Goal: Information Seeking & Learning: Learn about a topic

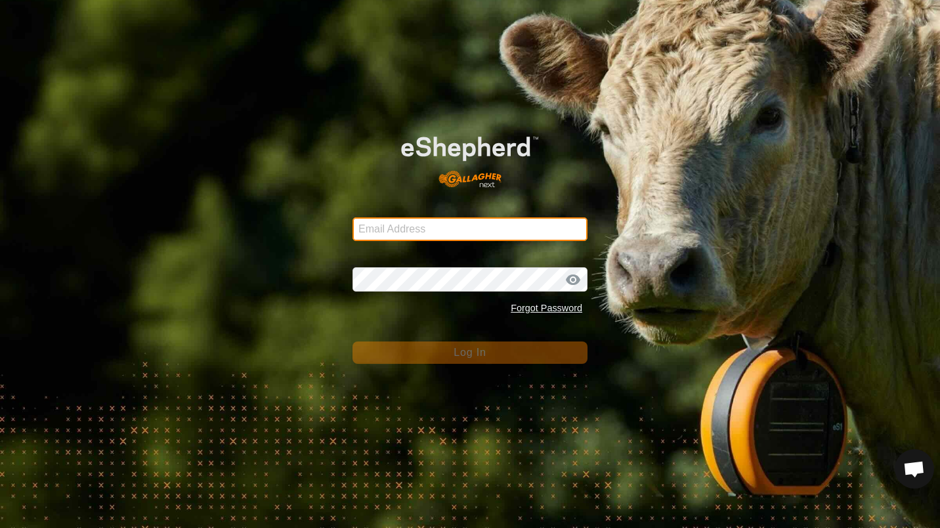
type input "[EMAIL_ADDRESS][DOMAIN_NAME]"
click at [517, 219] on input "[EMAIL_ADDRESS][DOMAIN_NAME]" at bounding box center [470, 229] width 235 height 24
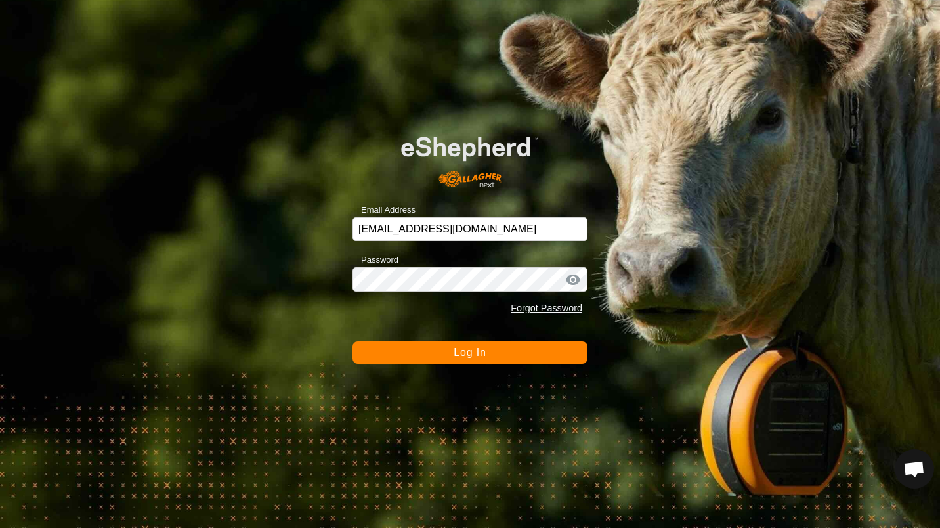
click at [309, 370] on div "Email Address [EMAIL_ADDRESS][DOMAIN_NAME] Password Forgot Password Log In" at bounding box center [470, 264] width 940 height 528
click at [473, 342] on button "Log In" at bounding box center [470, 352] width 235 height 22
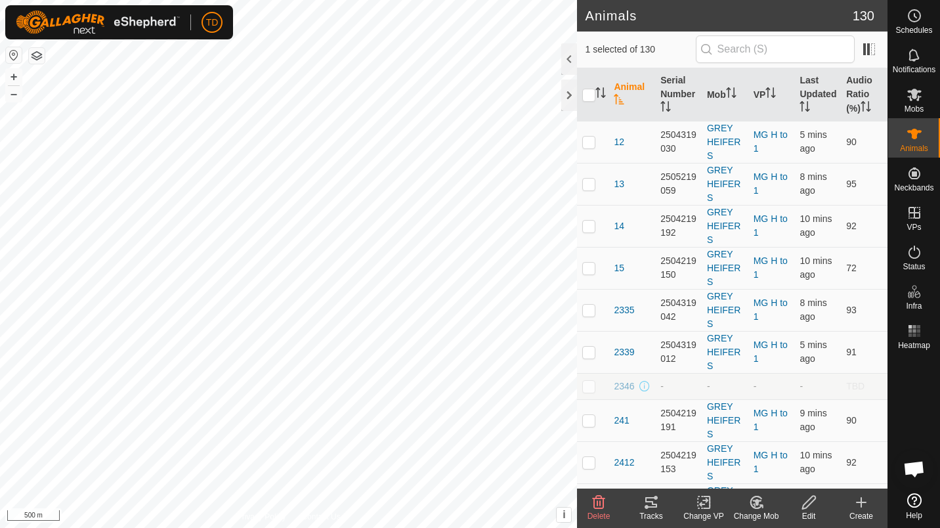
click at [663, 517] on div "Tracks" at bounding box center [651, 516] width 53 height 12
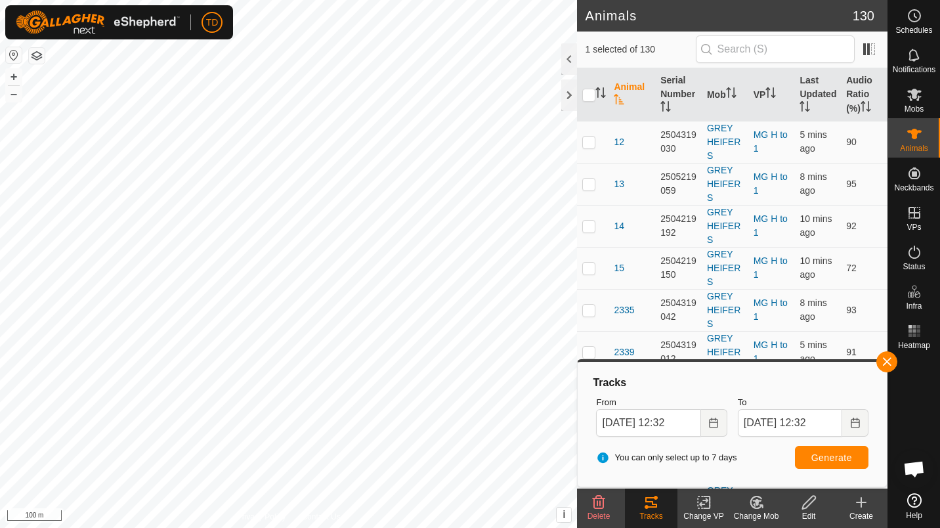
checkbox input "false"
checkbox input "true"
click at [345, 281] on div "25S2 0899050824 STEERS PADDOCK 7 HAY-VP002 + – ⇧ i This application includes HE…" at bounding box center [288, 264] width 577 height 528
checkbox input "true"
click at [367, 346] on div "S32 2109628741 STEERS PADDOCK 7 HAY-VP002 + – ⇧ i This application includes HER…" at bounding box center [288, 264] width 577 height 528
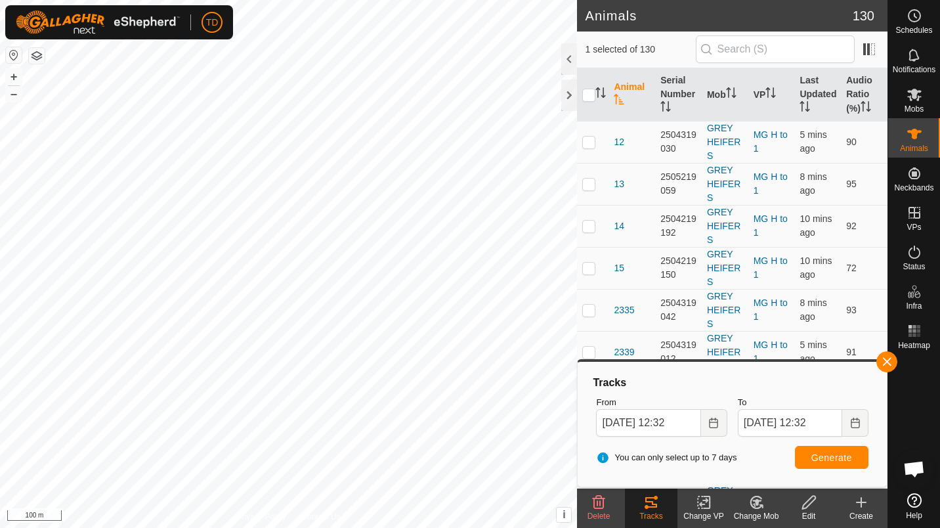
checkbox input "true"
click at [358, 377] on div "25S32 3142292666 STEERS PADDOCK 7 HAY-VP002 + – ⇧ i This application includes H…" at bounding box center [288, 264] width 577 height 528
checkbox input "true"
click at [316, 442] on div "25S13 0247179614 STEERS PADDOCK 7 HAY-VP002 + – ⇧ i This application includes H…" at bounding box center [288, 264] width 577 height 528
checkbox input "true"
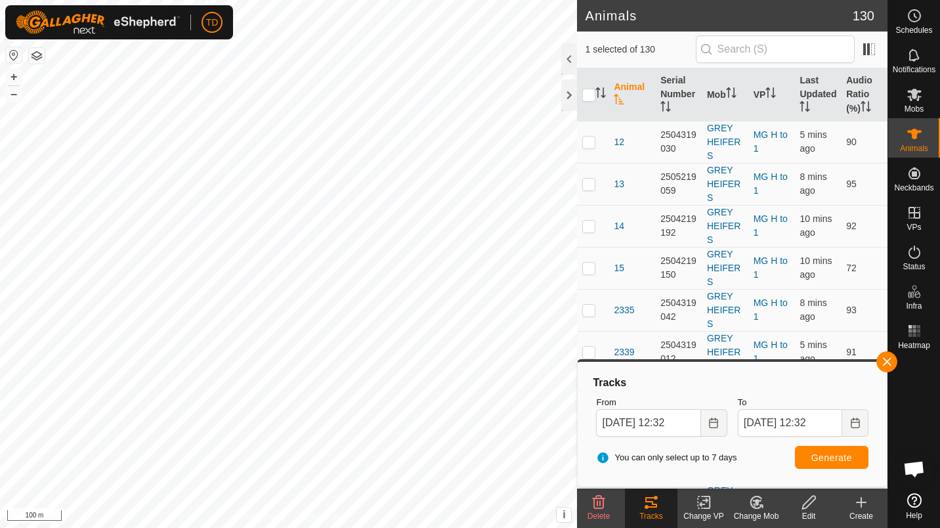
click at [397, 365] on div "2504 1232542088 25 GREY HEIFERS PADDOCK 7 HAY-VP002 + – ⇧ i This application in…" at bounding box center [288, 264] width 577 height 528
checkbox input "true"
click at [340, 391] on div "25S21 3983190439 STEERS PADDOCK 7 HAY-VP002 + – ⇧ i This application includes H…" at bounding box center [288, 264] width 577 height 528
checkbox input "true"
click at [332, 406] on div "S34 0446086005 STEERS PADDOCK 7 HAY-VP002 + – ⇧ i This application includes HER…" at bounding box center [288, 264] width 577 height 528
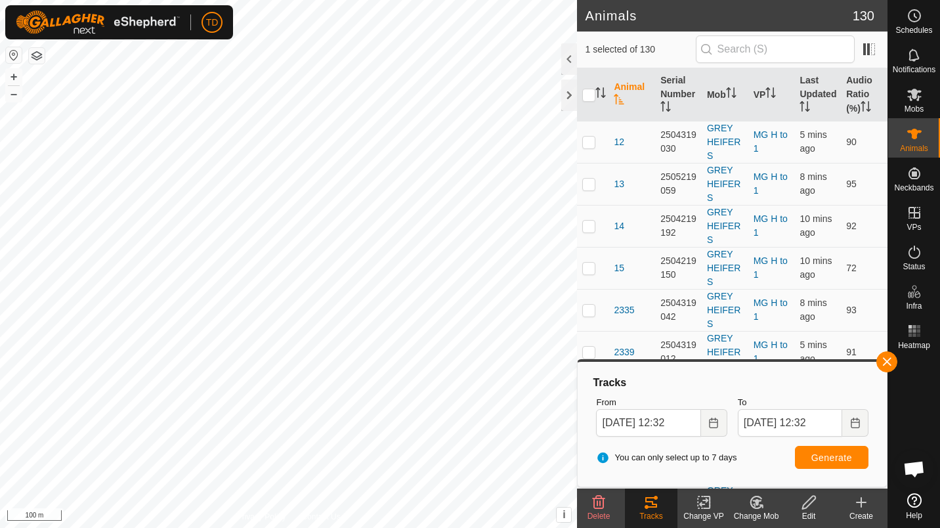
checkbox input "true"
click at [815, 454] on span "Generate" at bounding box center [831, 457] width 41 height 11
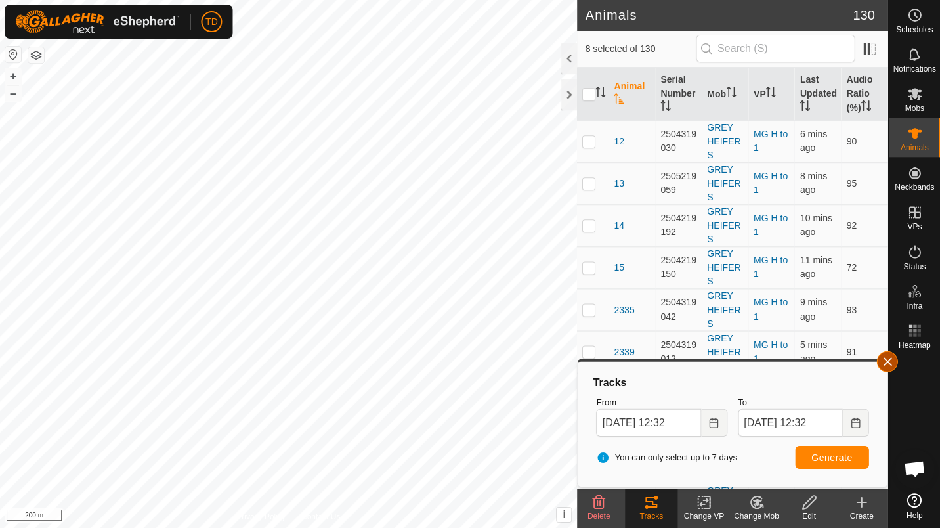
click at [893, 364] on button "button" at bounding box center [886, 361] width 21 height 21
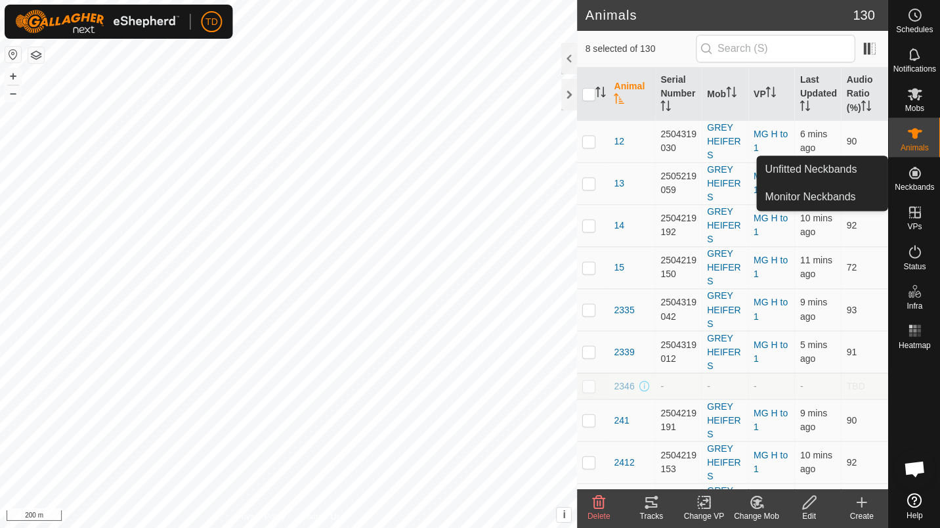
drag, startPoint x: 904, startPoint y: 158, endPoint x: 911, endPoint y: 167, distance: 11.7
click at [911, 167] on icon at bounding box center [915, 173] width 16 height 16
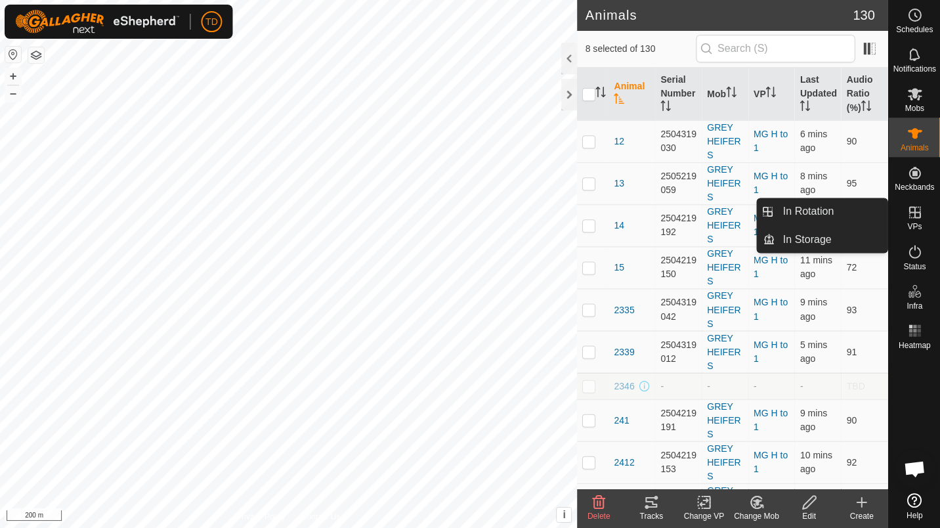
click at [917, 220] on icon at bounding box center [915, 213] width 16 height 16
click at [844, 215] on link "In Rotation" at bounding box center [831, 212] width 112 height 26
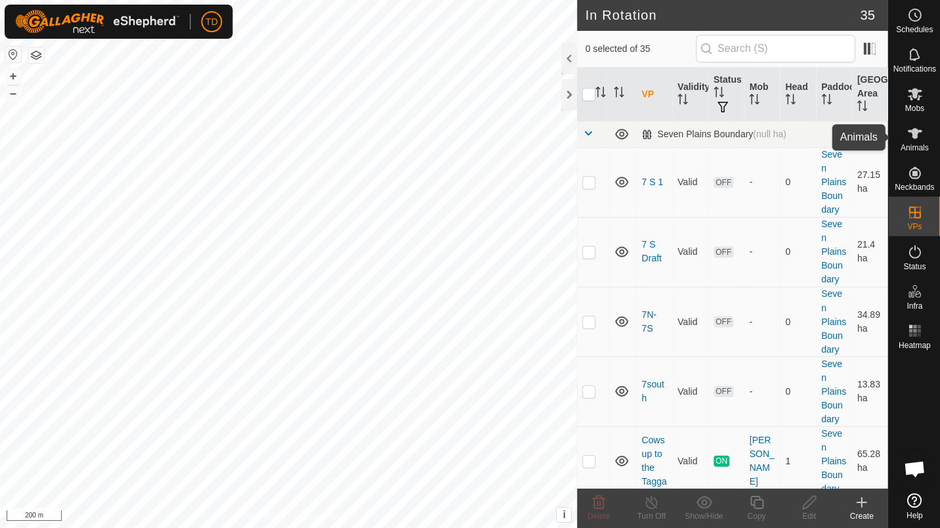
click at [922, 146] on span "Animals" at bounding box center [914, 148] width 28 height 8
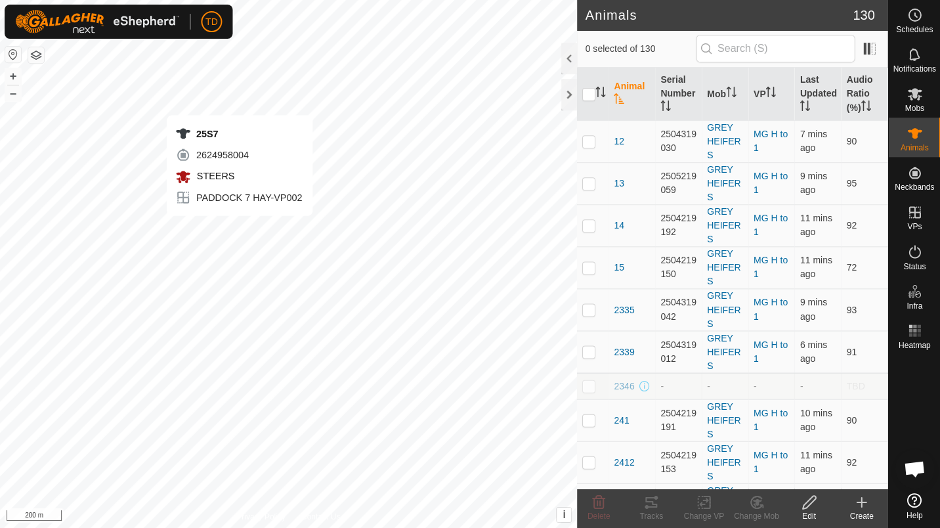
click at [240, 229] on div "25S7 2624958004 STEERS PADDOCK 7 HAY-VP002 + – ⇧ i This application includes HE…" at bounding box center [288, 264] width 577 height 528
checkbox input "true"
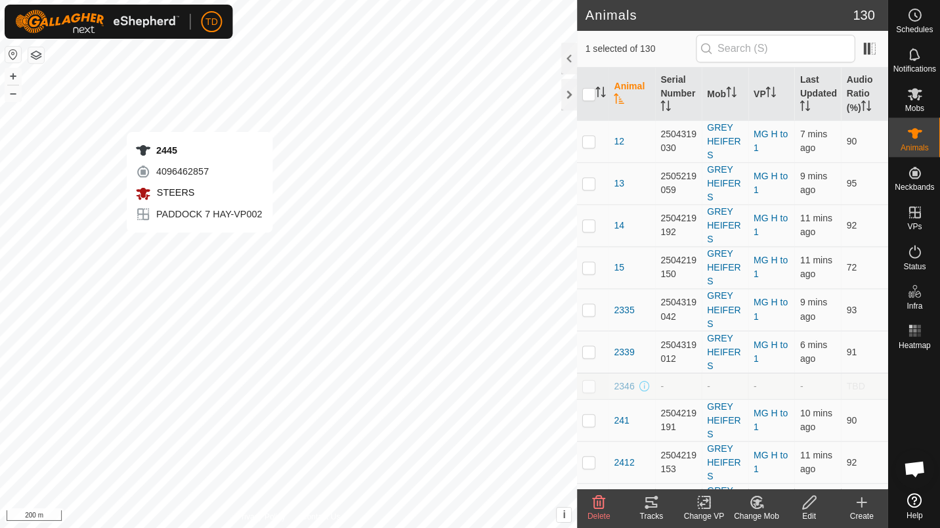
click at [200, 246] on div "2445 4096462857 STEERS PADDOCK 7 HAY-VP002 + – ⇧ i This application includes HE…" at bounding box center [288, 264] width 577 height 528
checkbox input "true"
click at [187, 242] on div "25S36 3796084725 STEERS PADDOCK 7 HAY-VP002 + – ⇧ i This application includes H…" at bounding box center [288, 264] width 577 height 528
checkbox input "true"
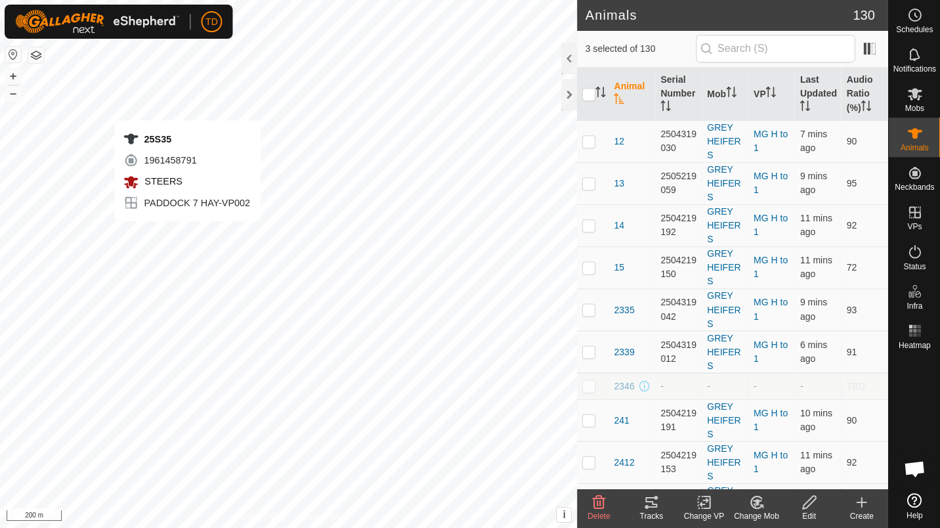
click at [188, 234] on div "25S35 1961458791 STEERS PADDOCK 7 HAY-VP002 + – ⇧ i This application includes H…" at bounding box center [288, 264] width 577 height 528
checkbox input "true"
click at [211, 251] on div "2505 3967134503 25 GREY HEIFERS PADDOCK 7 HAY-VP002 + – ⇧ i This application in…" at bounding box center [288, 264] width 577 height 528
checkbox input "true"
click at [191, 260] on div "2507 1698851309 25 ANGUS HEIFERS PADDOCK 7 HAY-VP002 + – ⇧ i This application i…" at bounding box center [288, 264] width 577 height 528
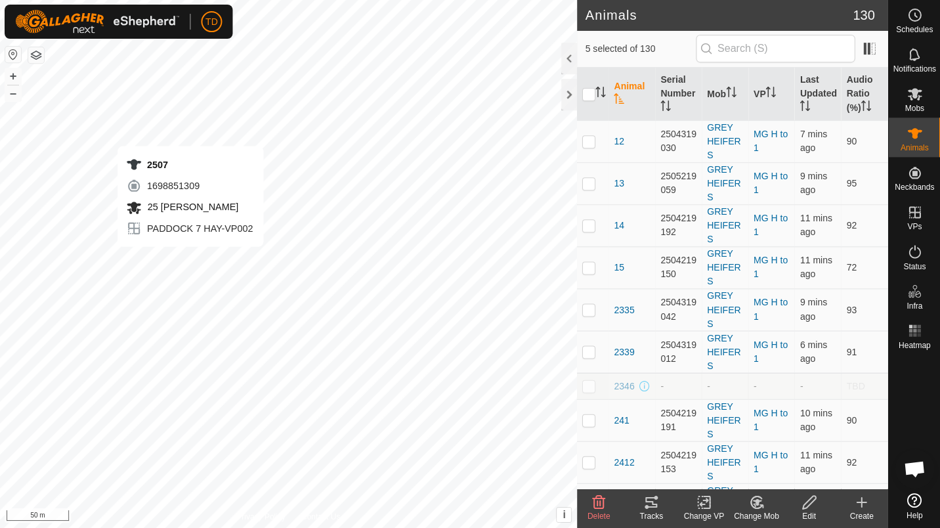
checkbox input "true"
click at [202, 255] on div "Olive 2741086411 25 GREY HEIFERS PADDOCK 7 HAY-VP002 + – ⇧ i This application i…" at bounding box center [288, 264] width 577 height 528
checkbox input "true"
click at [643, 504] on icon at bounding box center [651, 502] width 16 height 16
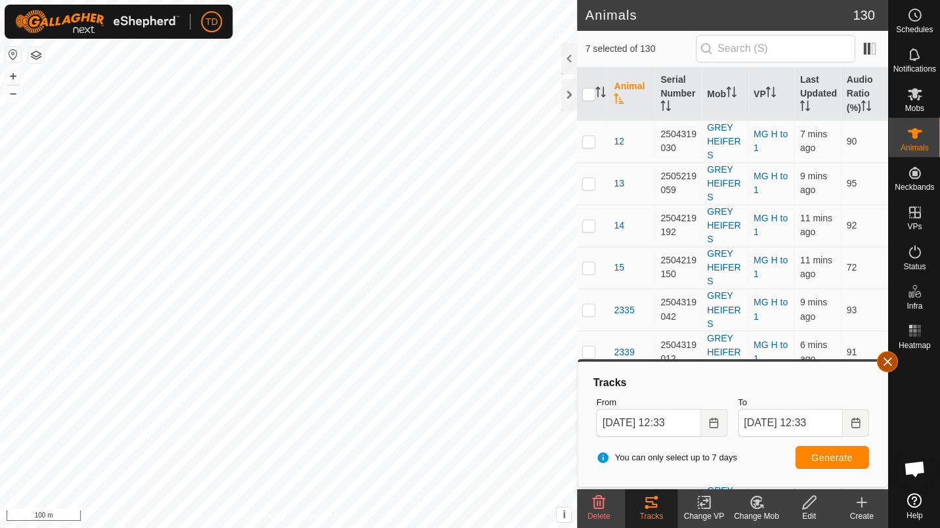
click at [889, 366] on button "button" at bounding box center [886, 361] width 21 height 21
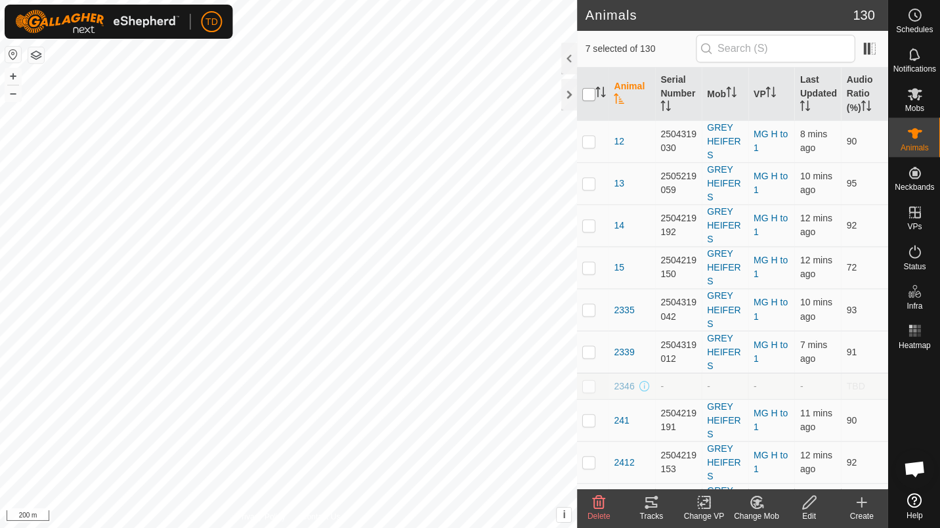
click at [588, 100] on input "checkbox" at bounding box center [588, 95] width 13 height 13
checkbox input "true"
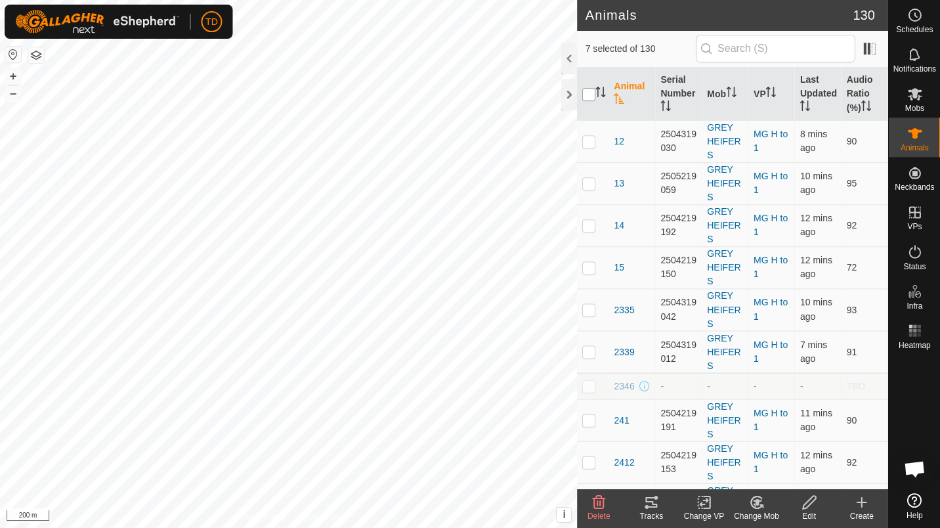
checkbox input "true"
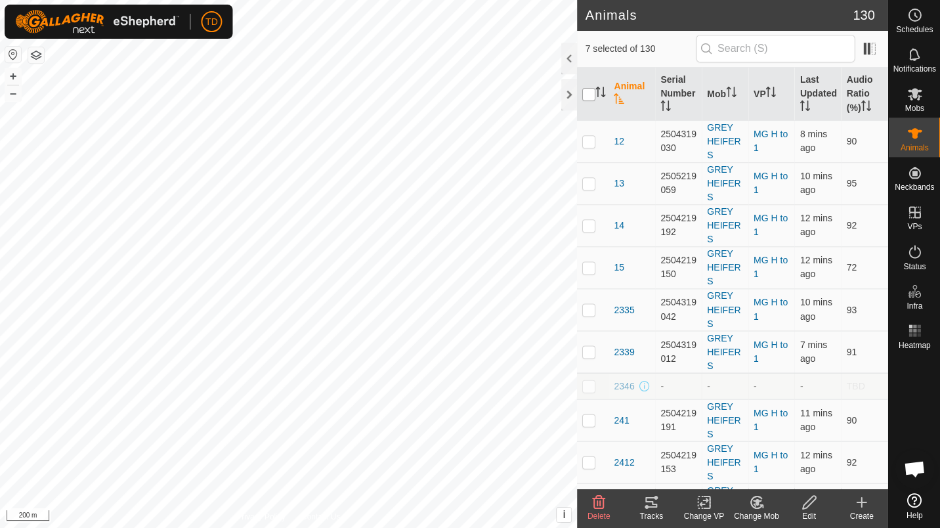
checkbox input "true"
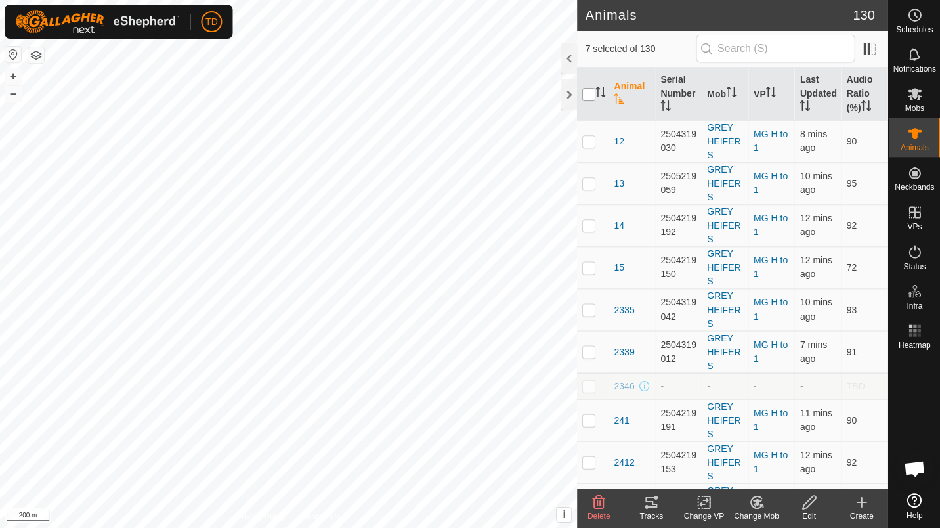
checkbox input "true"
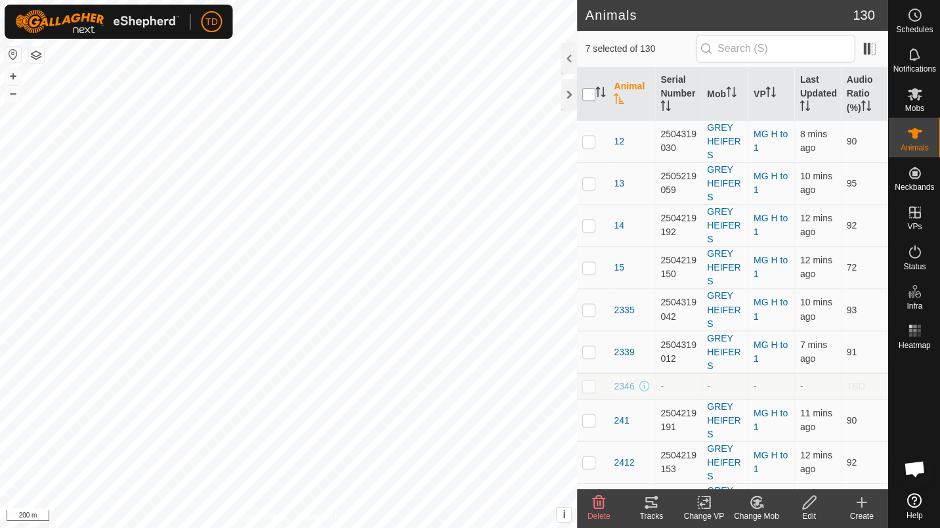
checkbox input "true"
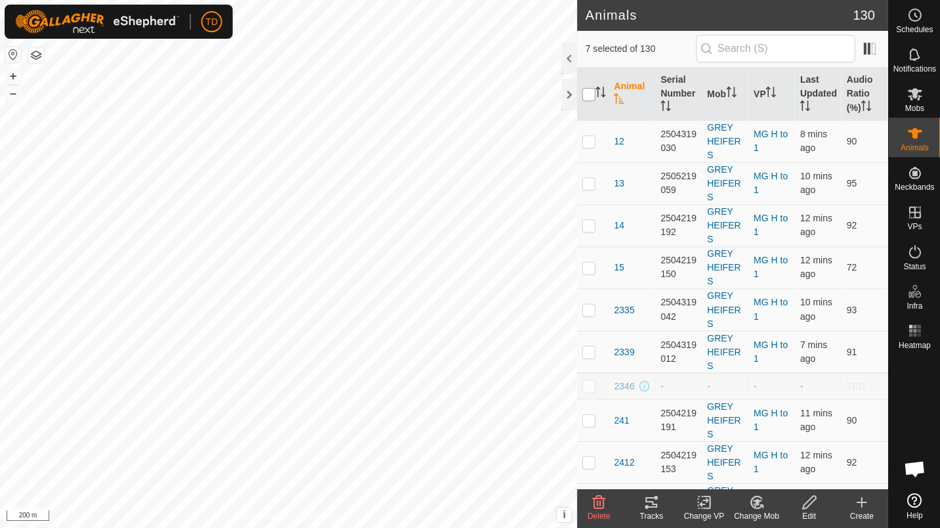
checkbox input "true"
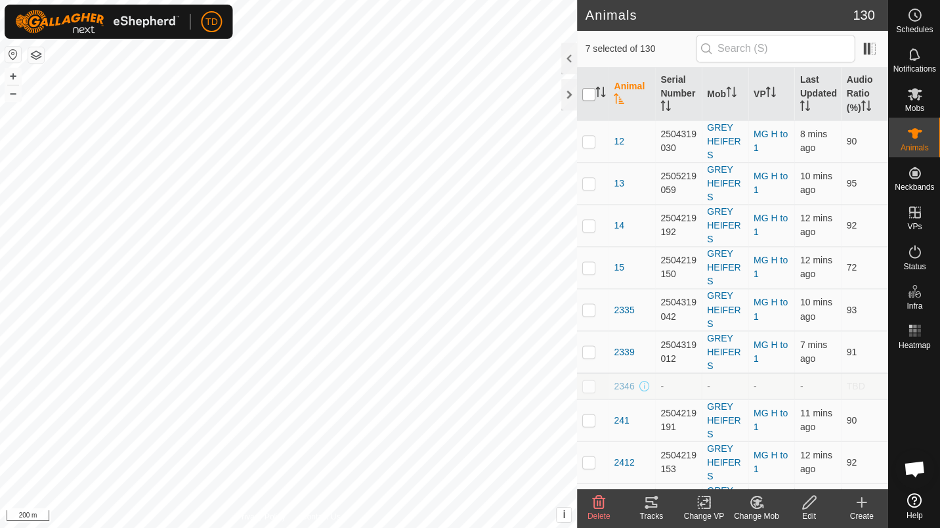
checkbox input "true"
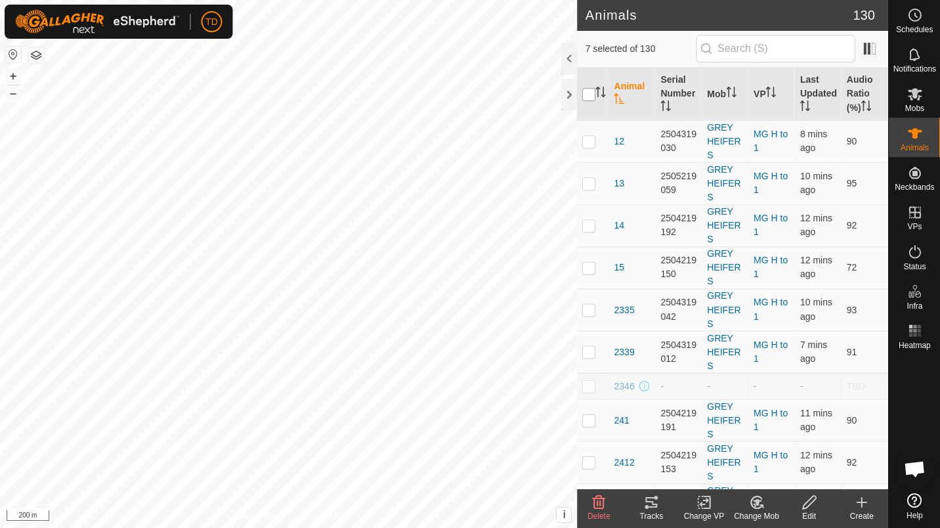
checkbox input "true"
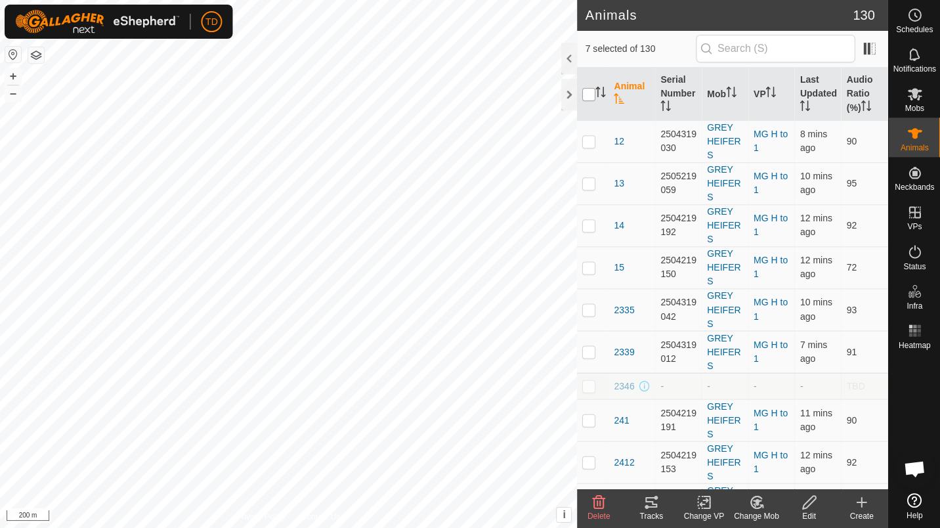
checkbox input "true"
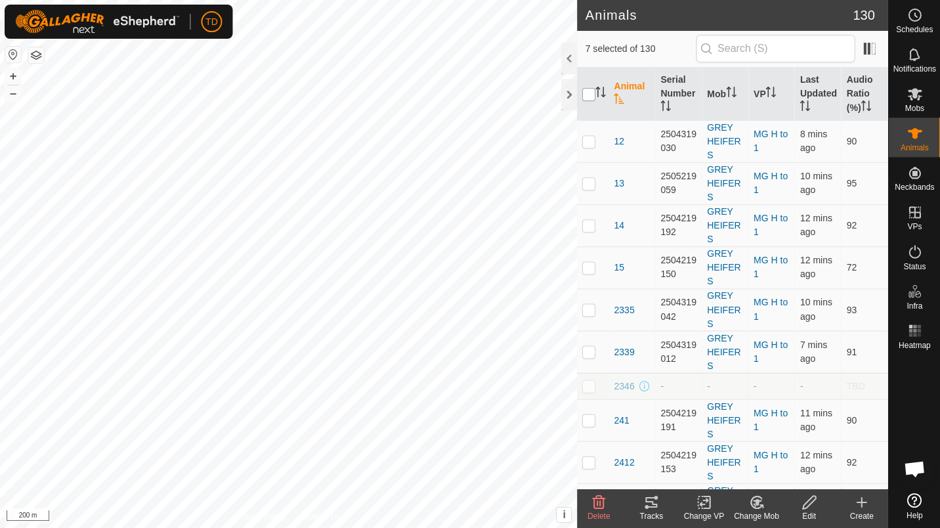
checkbox input "true"
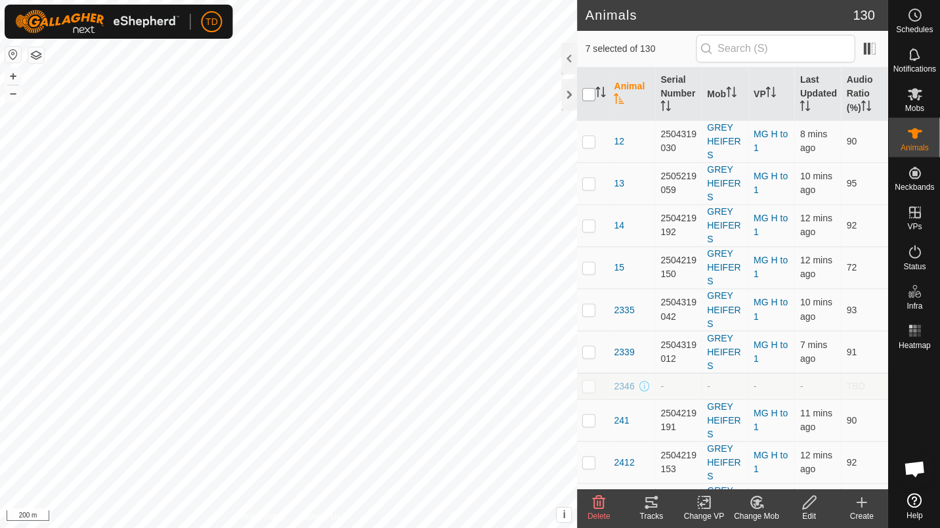
checkbox input "true"
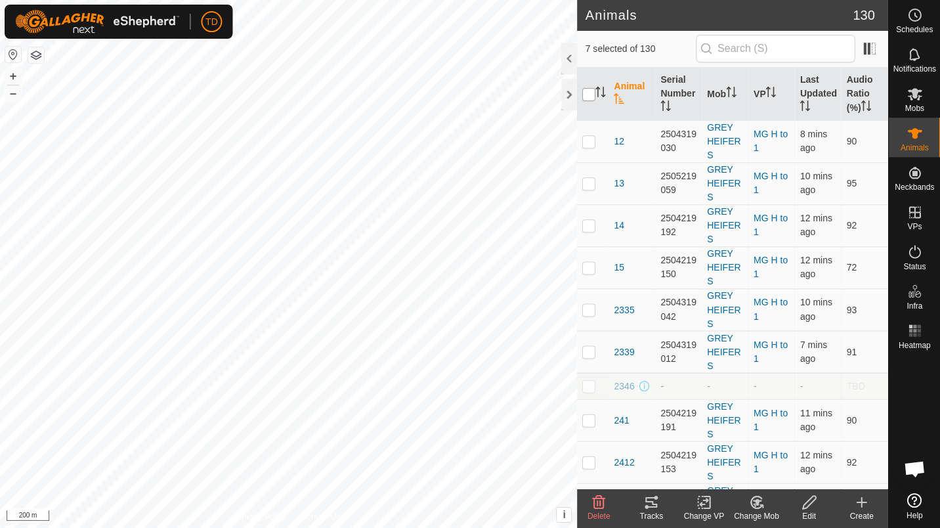
checkbox input "true"
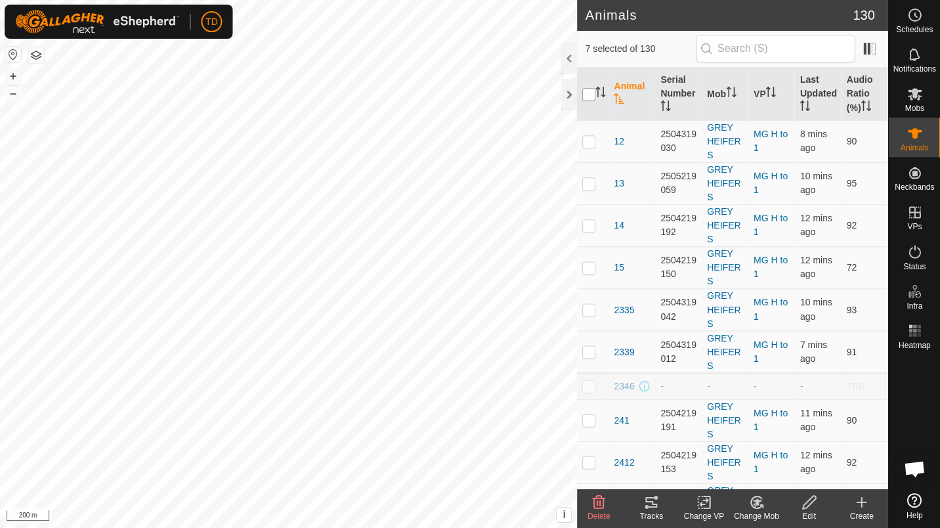
checkbox input "true"
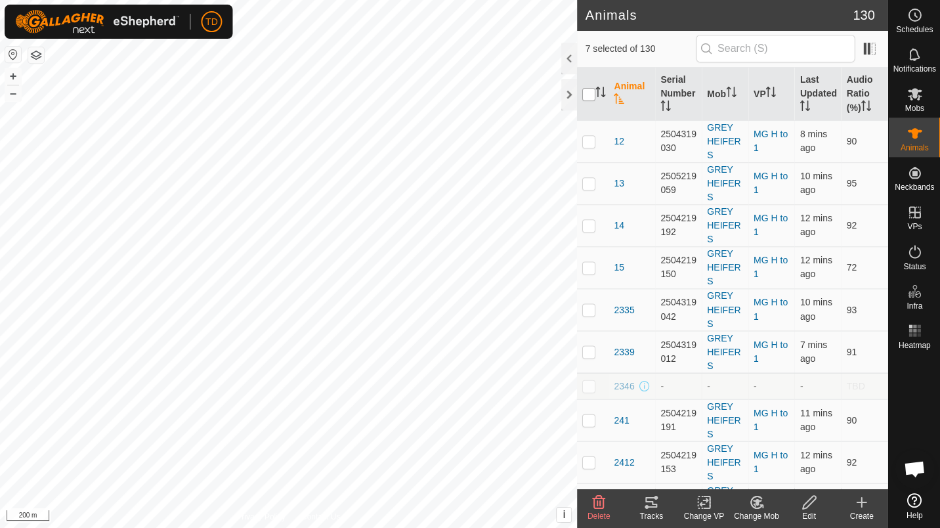
checkbox input "true"
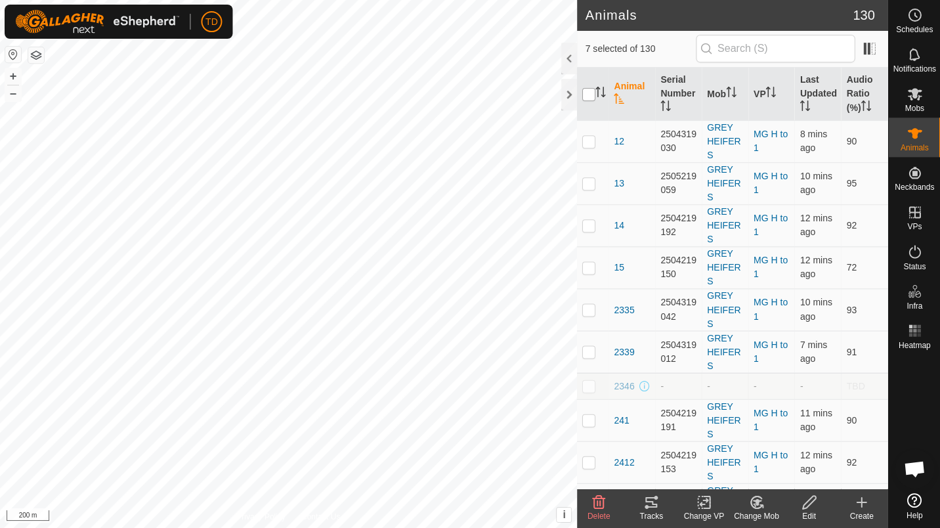
checkbox input "true"
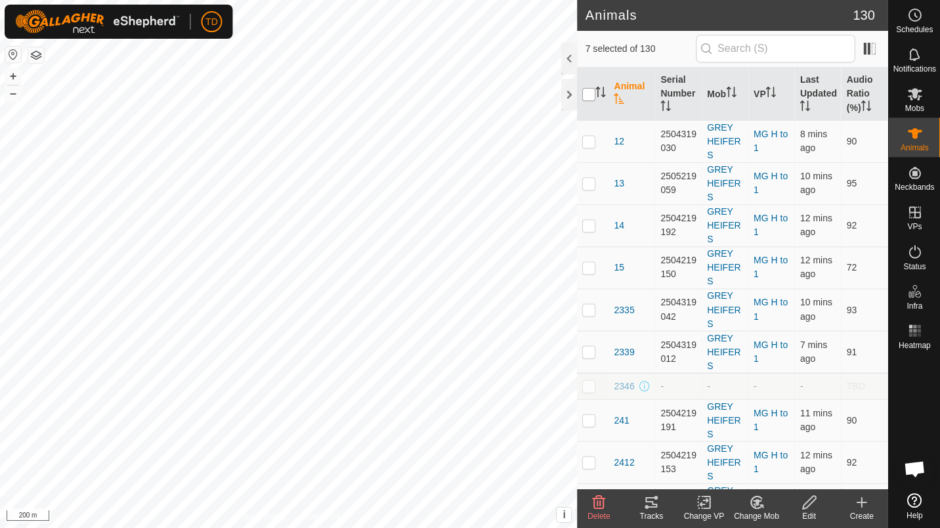
checkbox input "true"
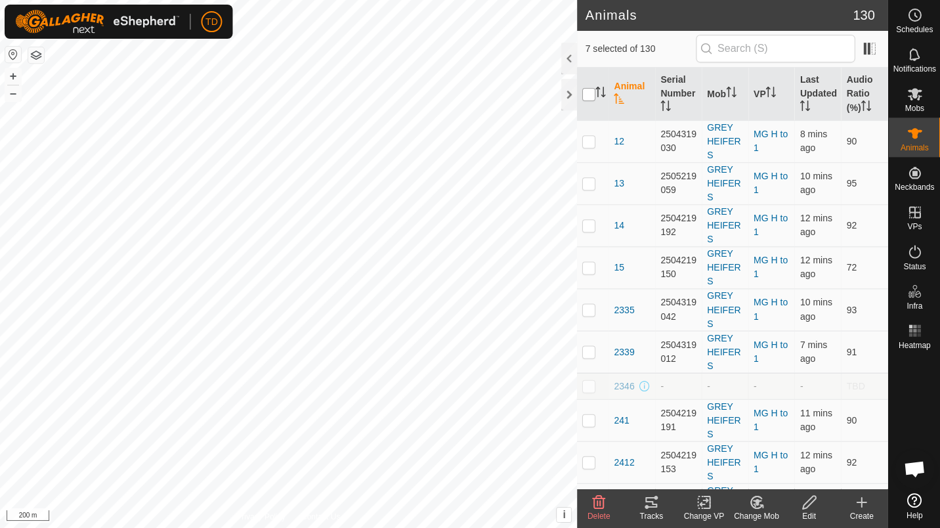
checkbox input "true"
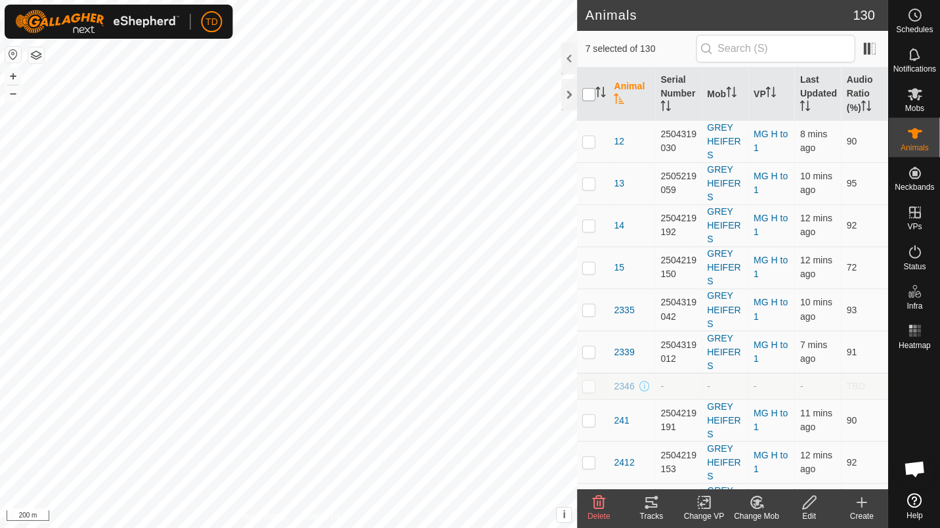
checkbox input "true"
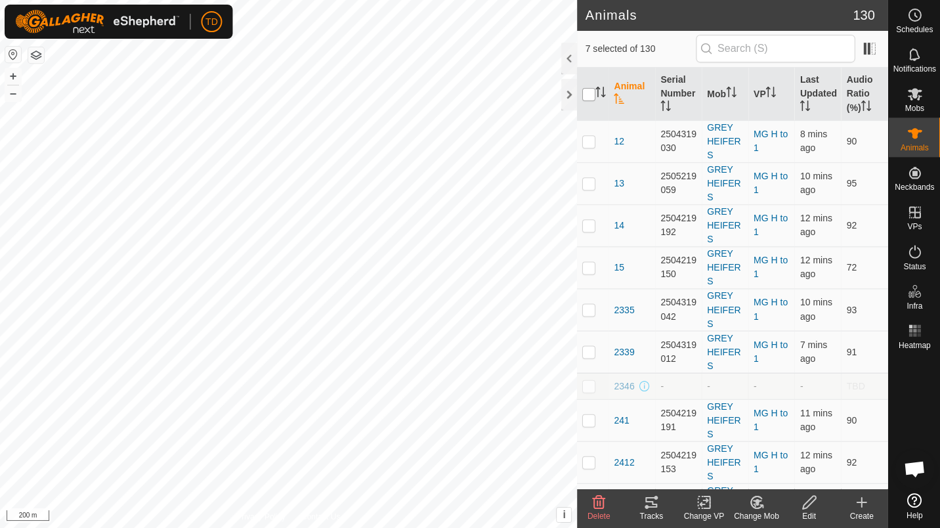
checkbox input "true"
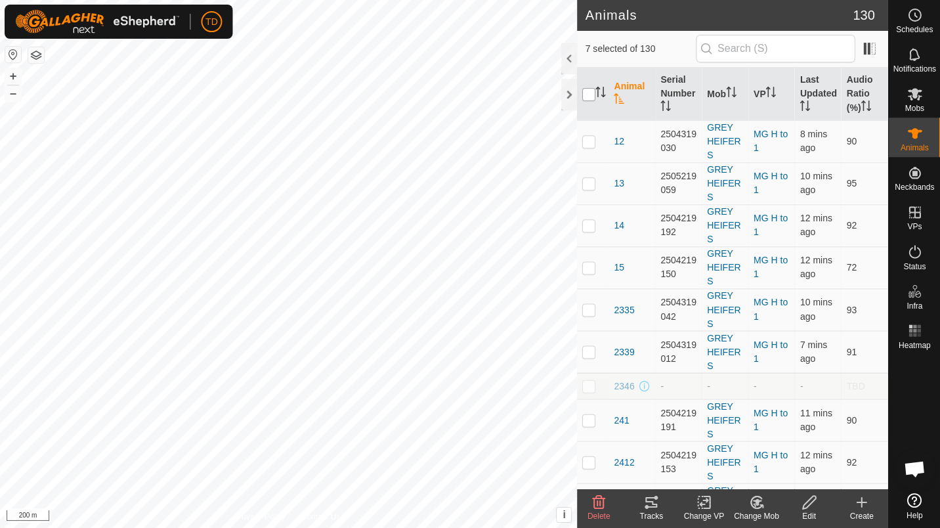
checkbox input "true"
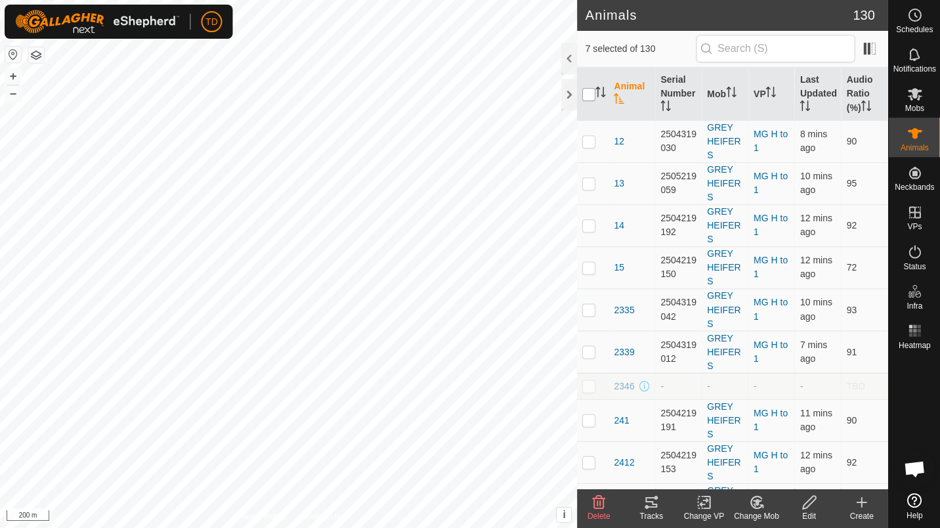
checkbox input "true"
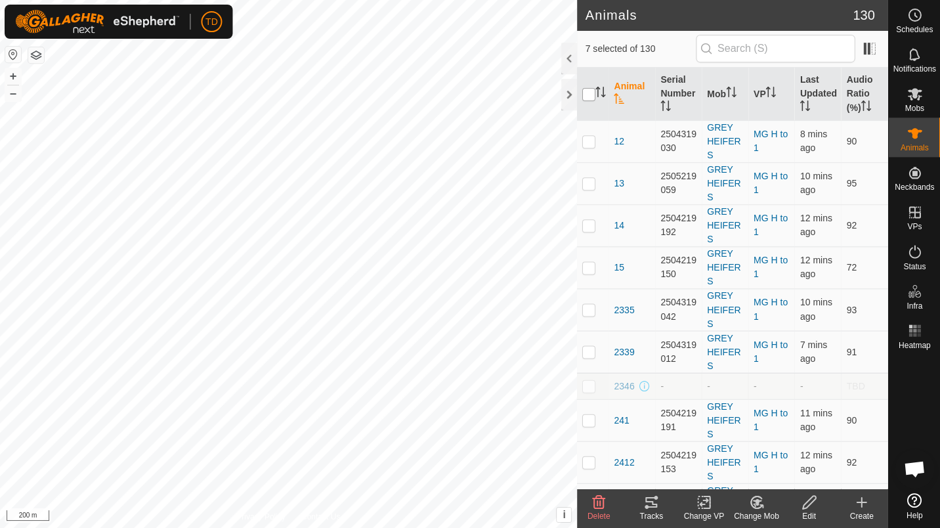
checkbox input "true"
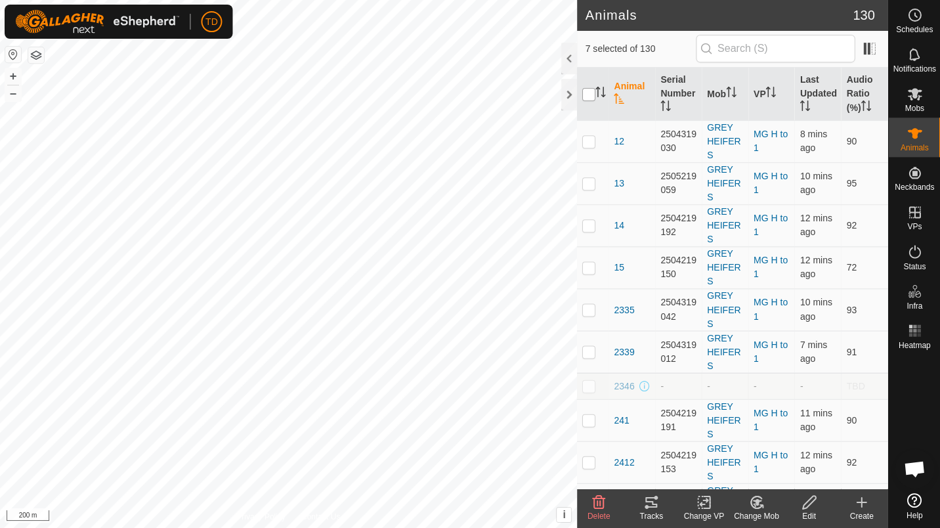
checkbox input "true"
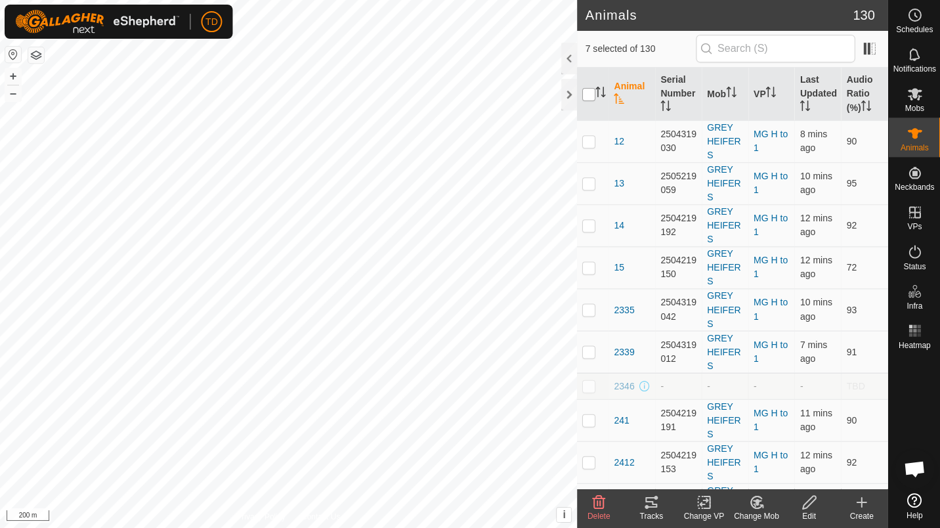
checkbox input "true"
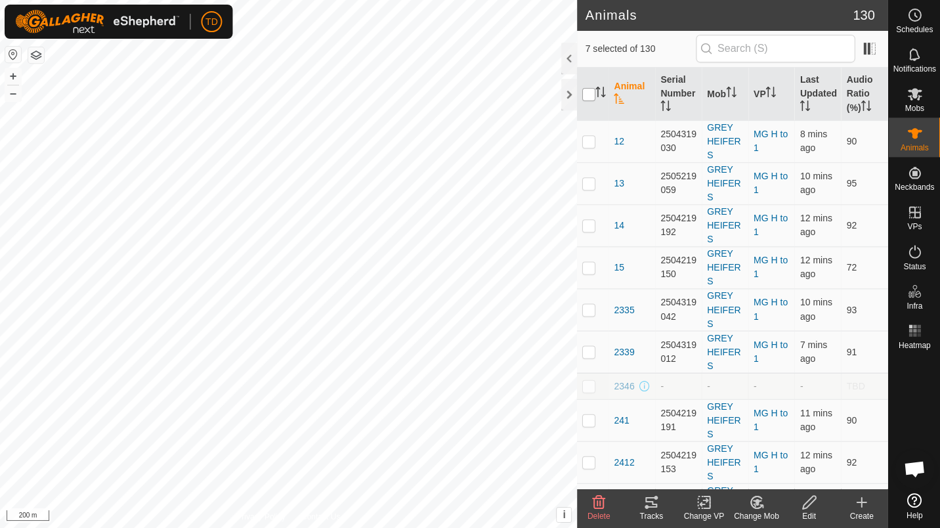
checkbox input "true"
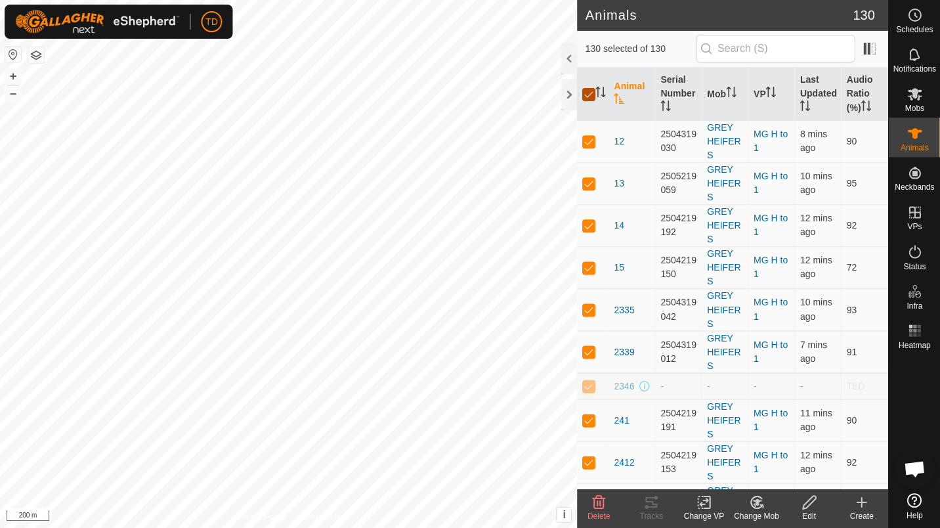
click at [588, 100] on input "checkbox" at bounding box center [588, 95] width 13 height 13
checkbox input "false"
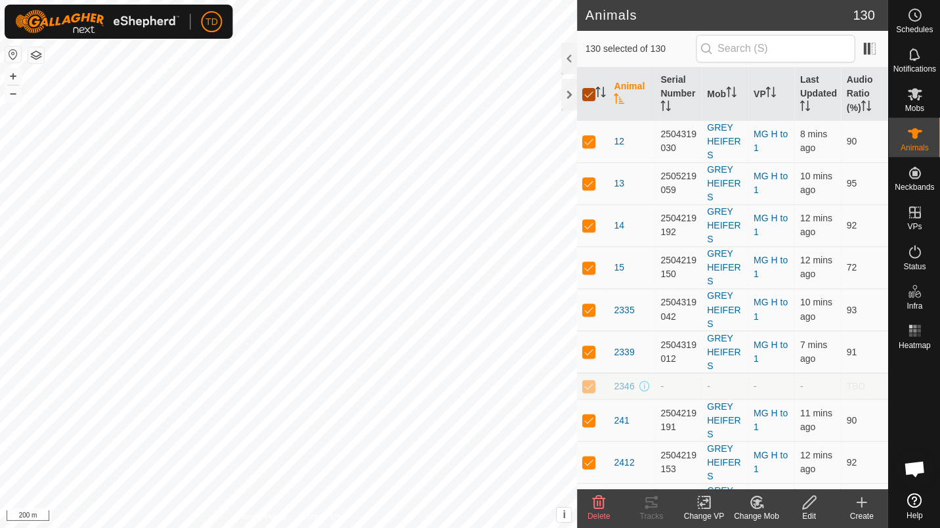
checkbox input "false"
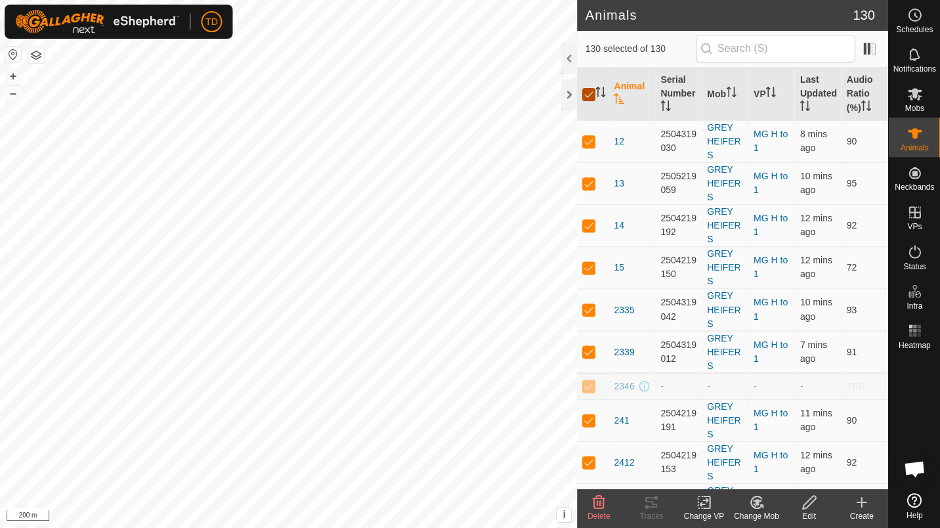
checkbox input "false"
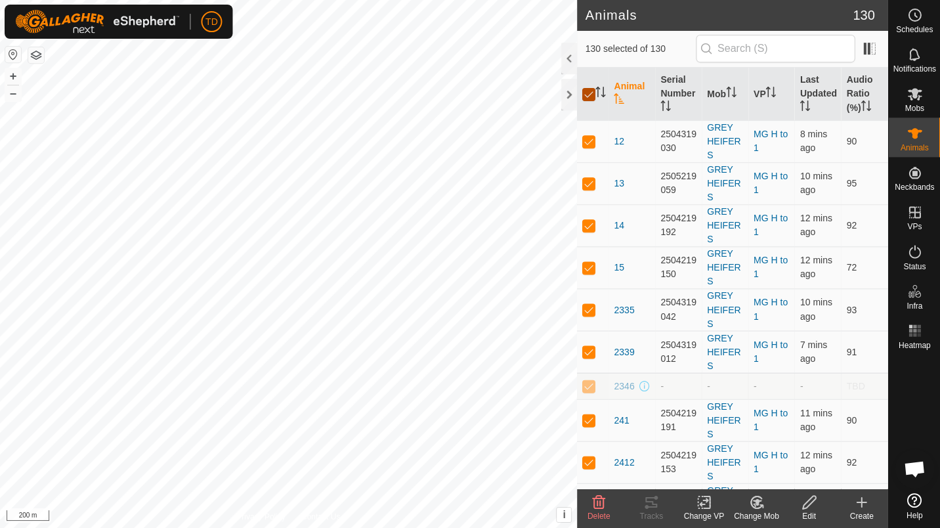
checkbox input "false"
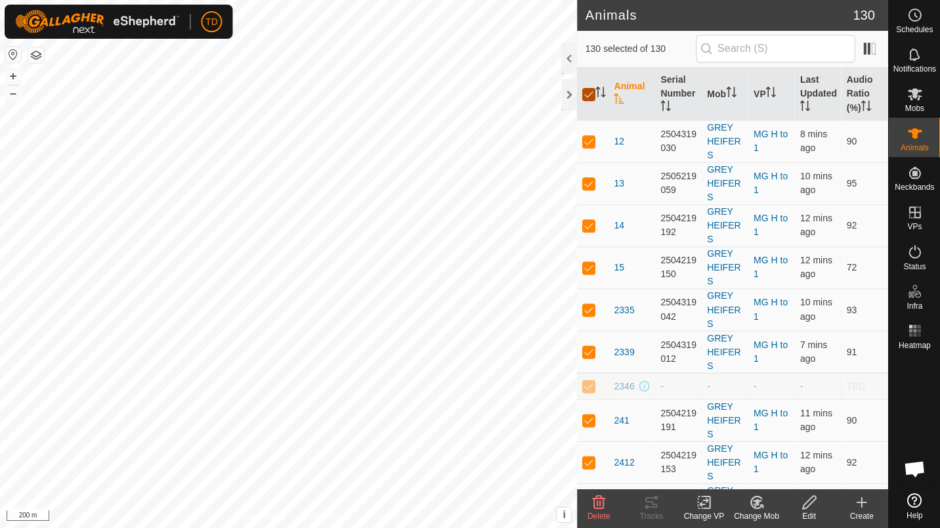
checkbox input "false"
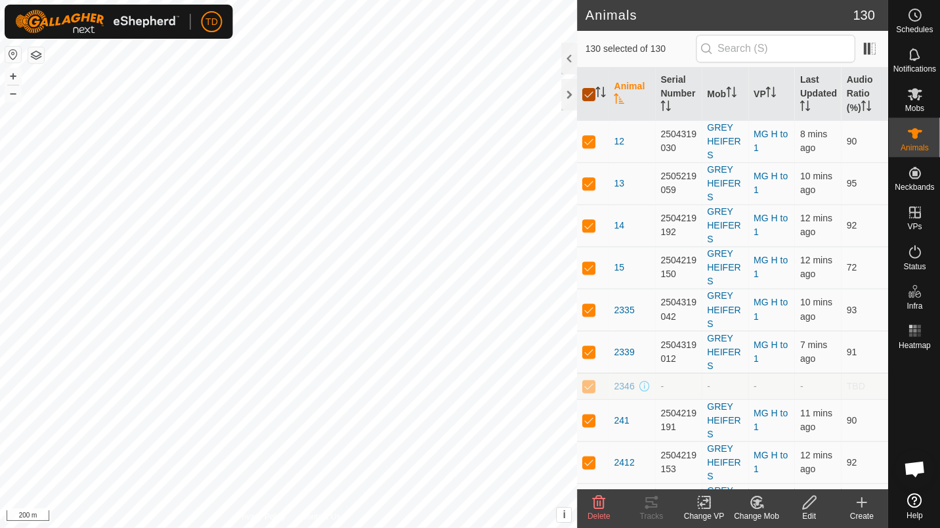
checkbox input "false"
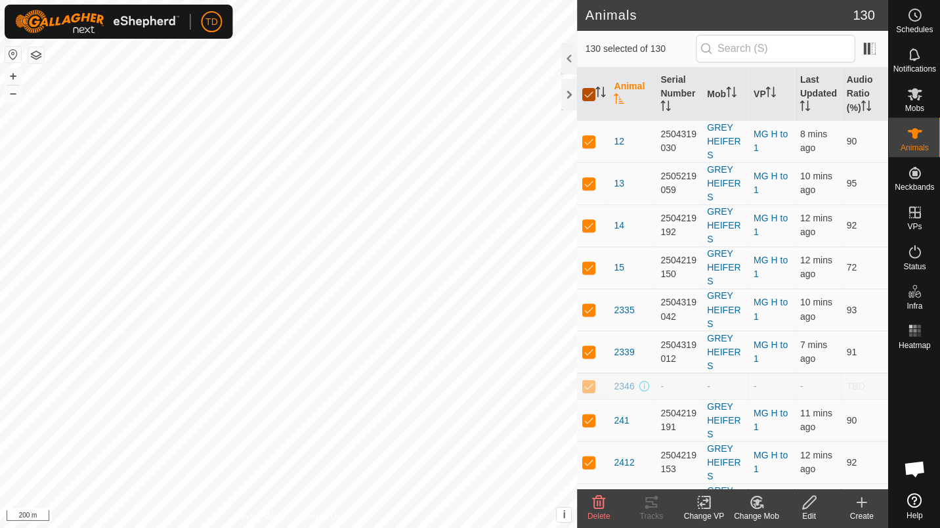
checkbox input "false"
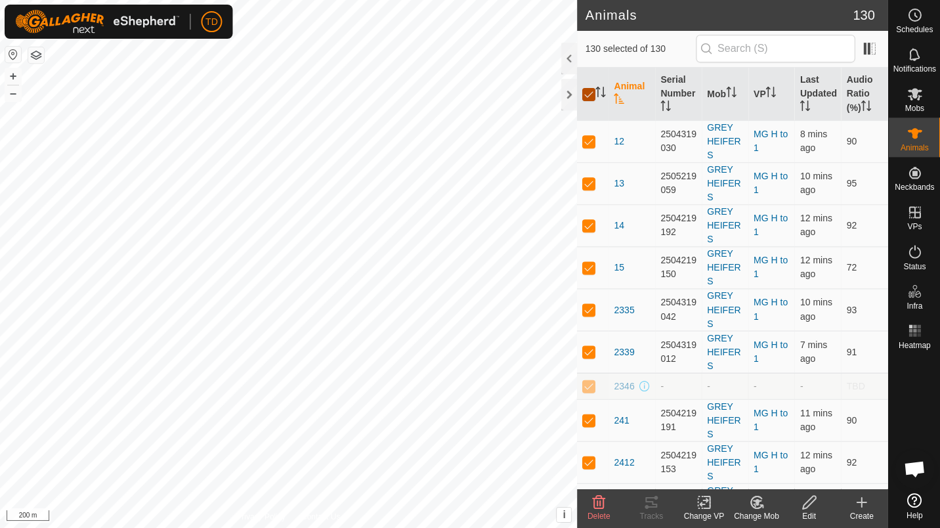
checkbox input "false"
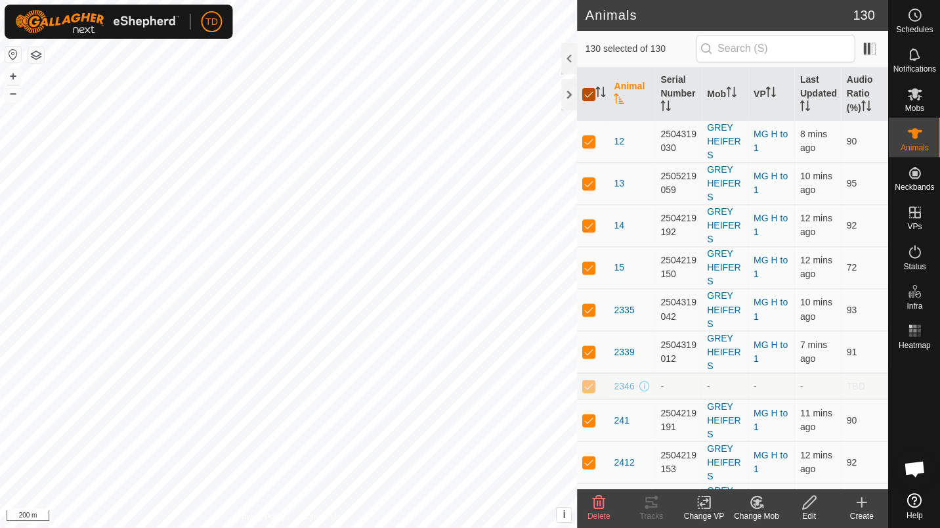
checkbox input "false"
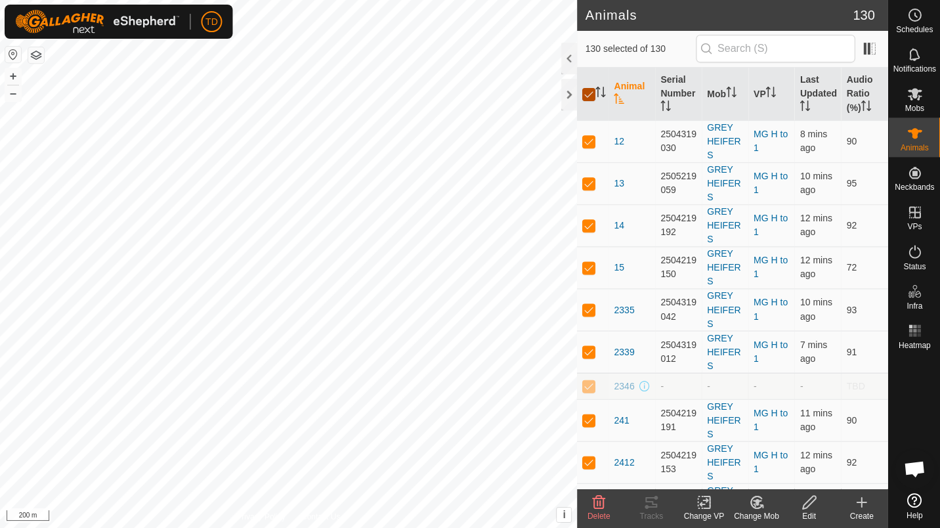
checkbox input "false"
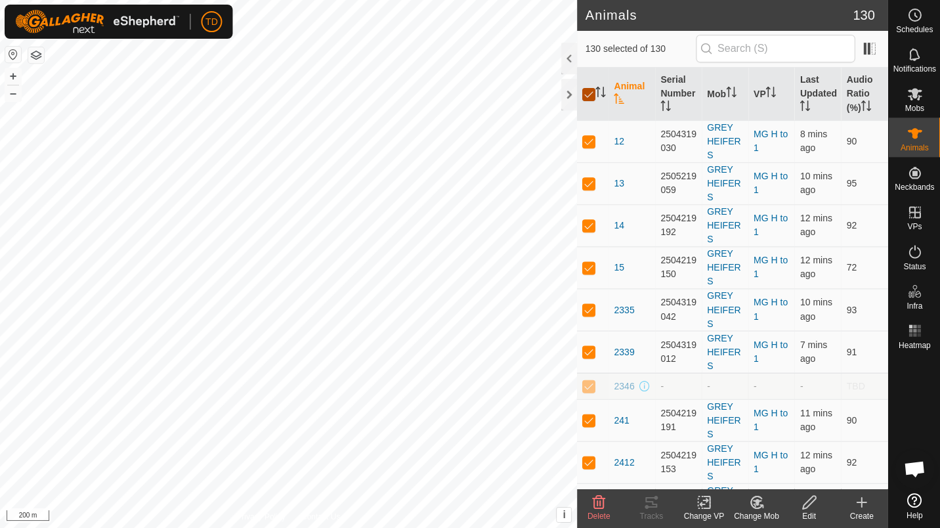
checkbox input "false"
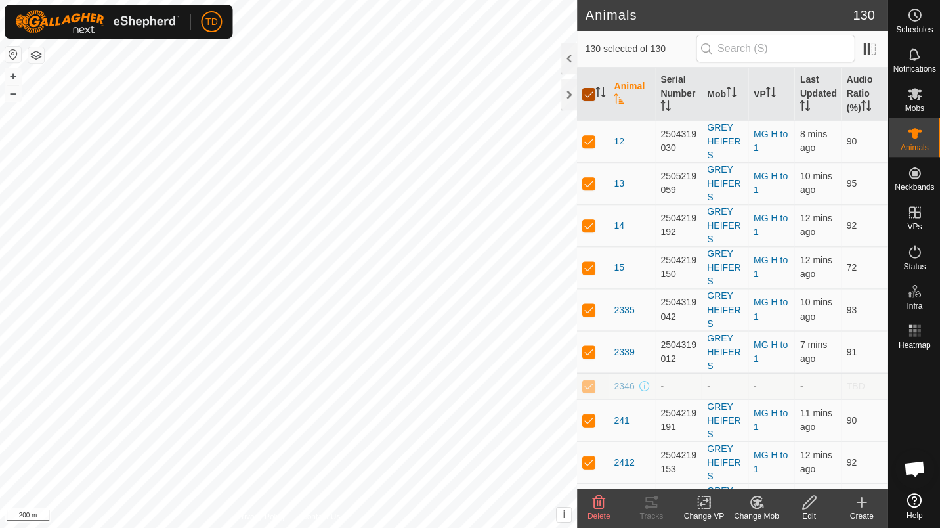
checkbox input "false"
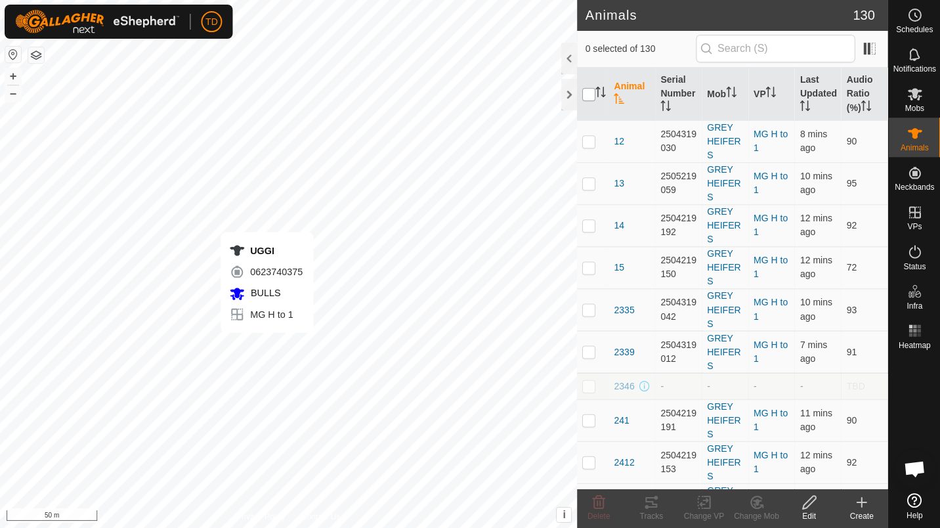
click at [267, 346] on div "UGGI 0623740375 BULLS MG H to 1 + – ⇧ i This application includes HERE Maps. © …" at bounding box center [288, 264] width 577 height 528
click at [641, 504] on tracks-svg-icon at bounding box center [651, 502] width 53 height 16
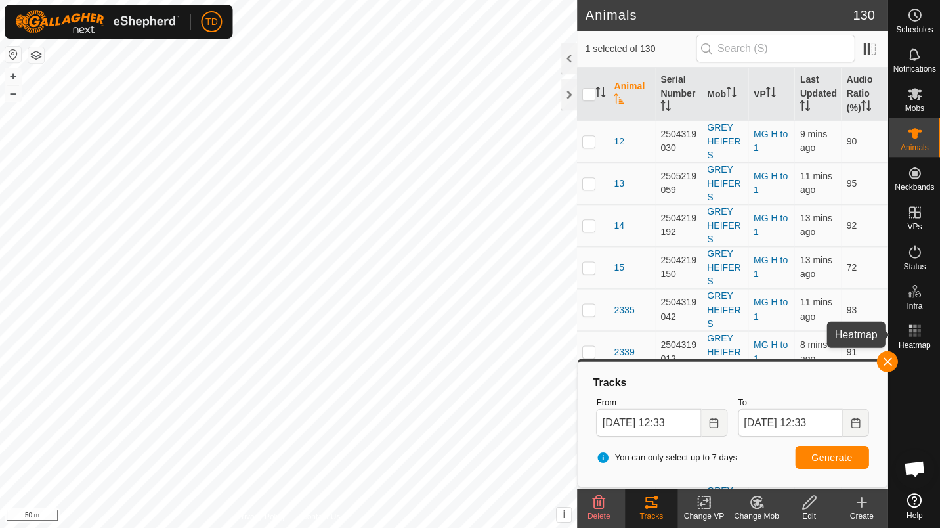
click at [892, 351] on div "Heatmap" at bounding box center [914, 334] width 52 height 39
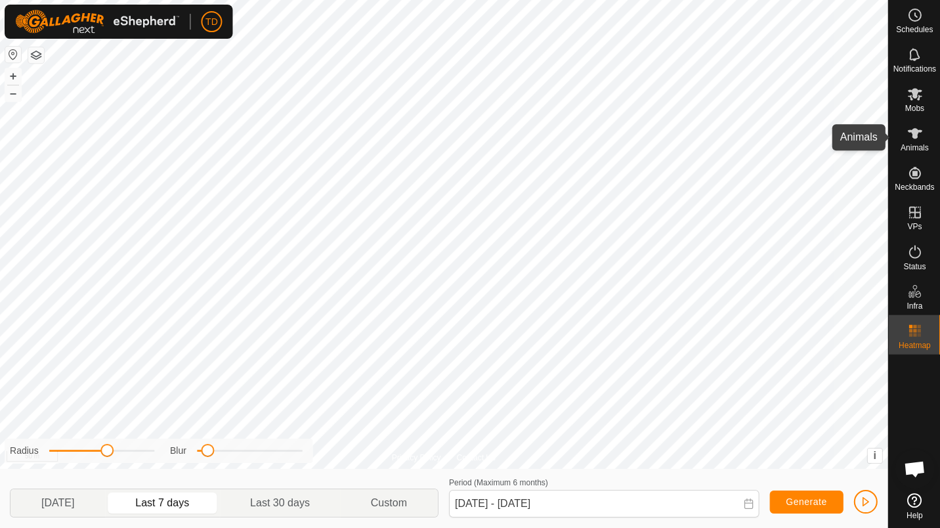
click at [926, 141] on div "Animals" at bounding box center [914, 137] width 52 height 39
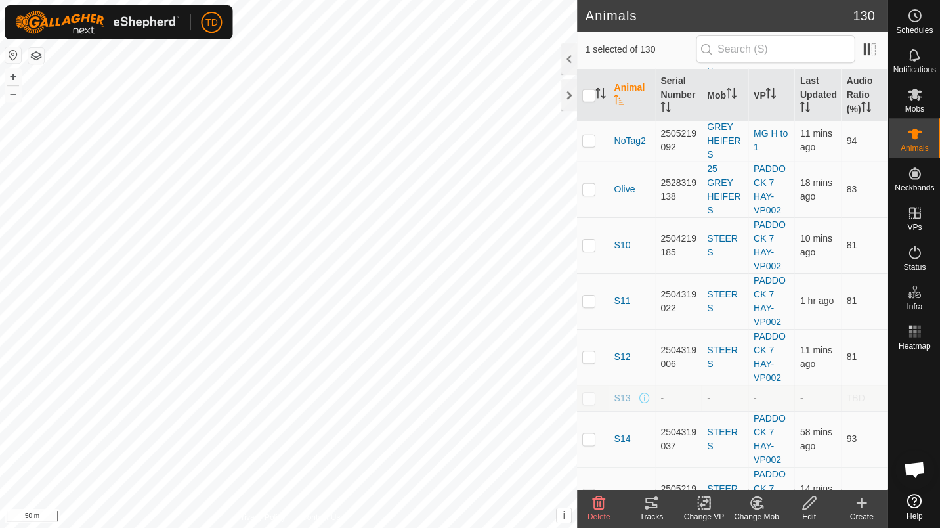
scroll to position [5071, 0]
click at [623, 105] on span "NoTag" at bounding box center [627, 98] width 26 height 14
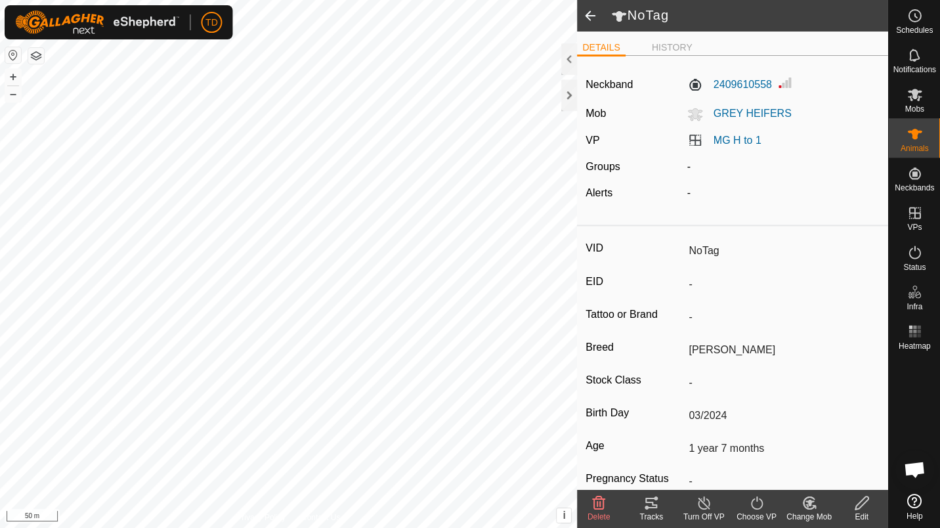
click at [598, 20] on span at bounding box center [590, 16] width 26 height 32
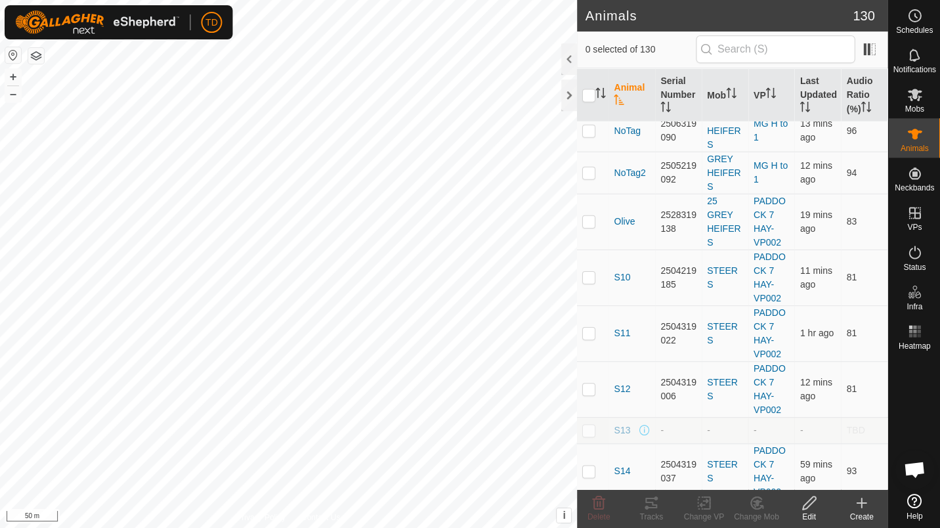
scroll to position [5039, 0]
click at [594, 136] on p-checkbox at bounding box center [588, 130] width 13 height 11
click at [644, 504] on icon at bounding box center [651, 502] width 16 height 16
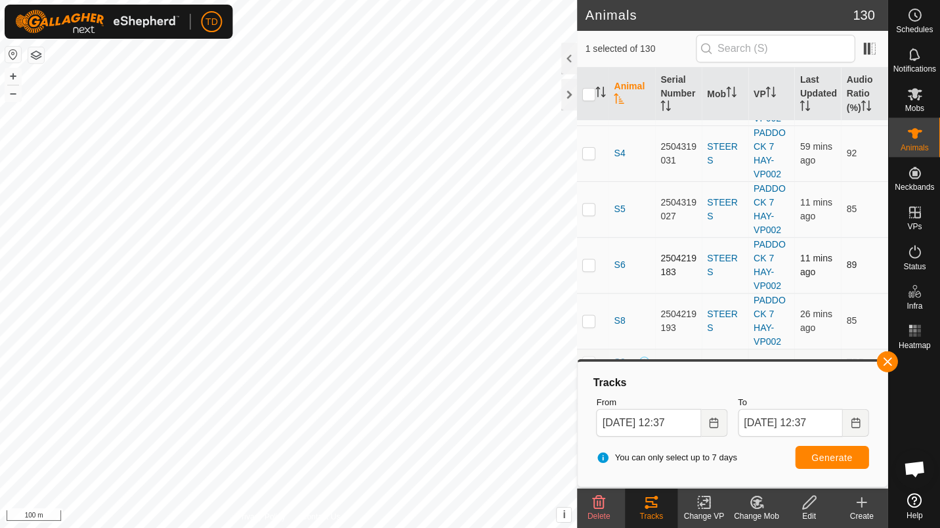
scroll to position [6315, 0]
click at [888, 357] on button "button" at bounding box center [886, 361] width 21 height 21
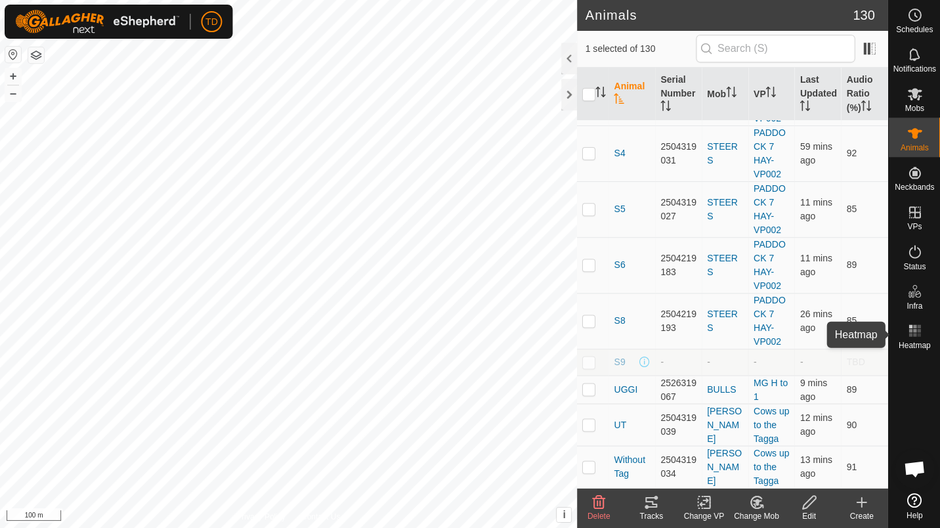
click at [927, 325] on div "Heatmap" at bounding box center [914, 334] width 52 height 39
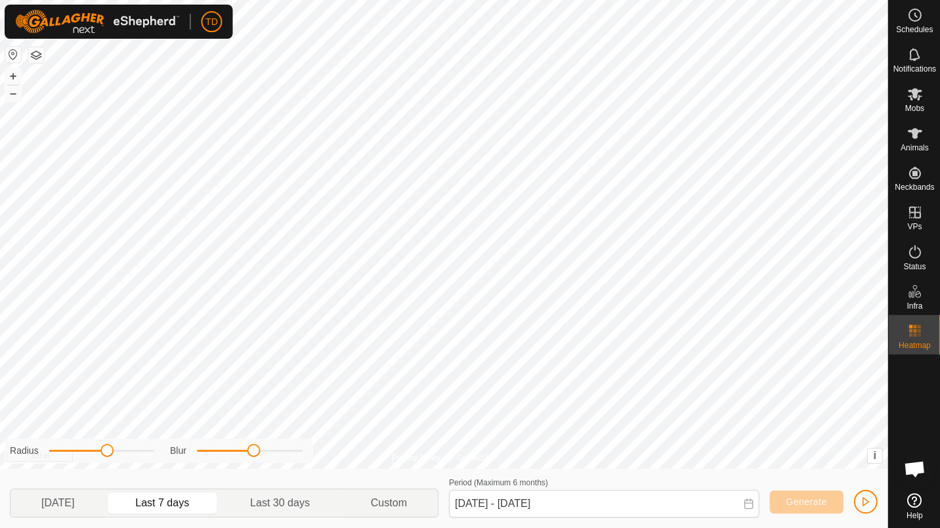
drag, startPoint x: 207, startPoint y: 451, endPoint x: 253, endPoint y: 448, distance: 46.7
click at [253, 448] on span at bounding box center [253, 450] width 13 height 13
click at [104, 463] on div "Privacy Policy Contact Us 25S2 0899050824 STEERS PADDOCK 7 HAY-VP002 + – ⇧ i Th…" at bounding box center [444, 264] width 888 height 528
click at [865, 501] on span "button" at bounding box center [865, 501] width 11 height 11
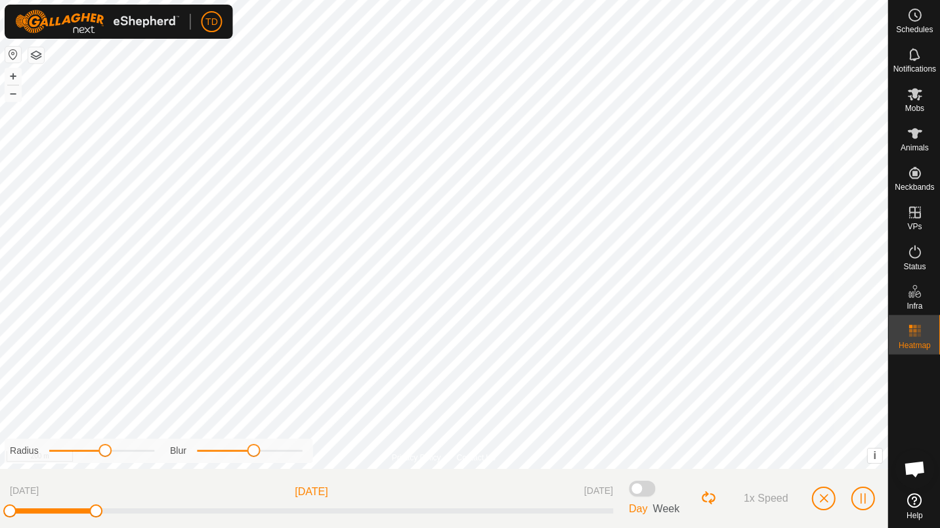
click at [872, 505] on div "1x Speed" at bounding box center [788, 498] width 177 height 38
click at [862, 498] on span "button" at bounding box center [862, 498] width 11 height 11
click at [832, 503] on button "button" at bounding box center [823, 498] width 24 height 24
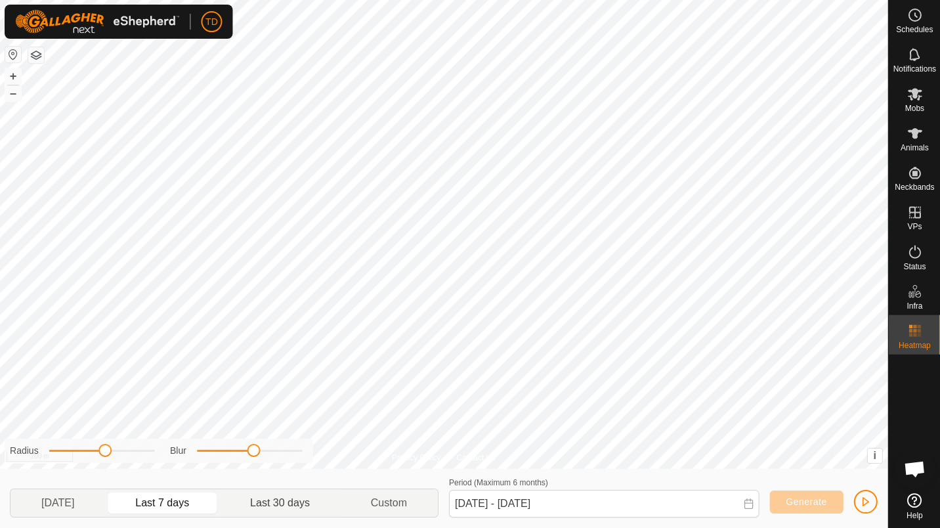
click at [291, 503] on span "Last 30 days" at bounding box center [281, 503] width 60 height 16
click at [824, 507] on button "Generate" at bounding box center [806, 501] width 74 height 23
click at [830, 508] on button "Generate" at bounding box center [806, 501] width 74 height 23
click at [863, 497] on span "button" at bounding box center [865, 501] width 11 height 11
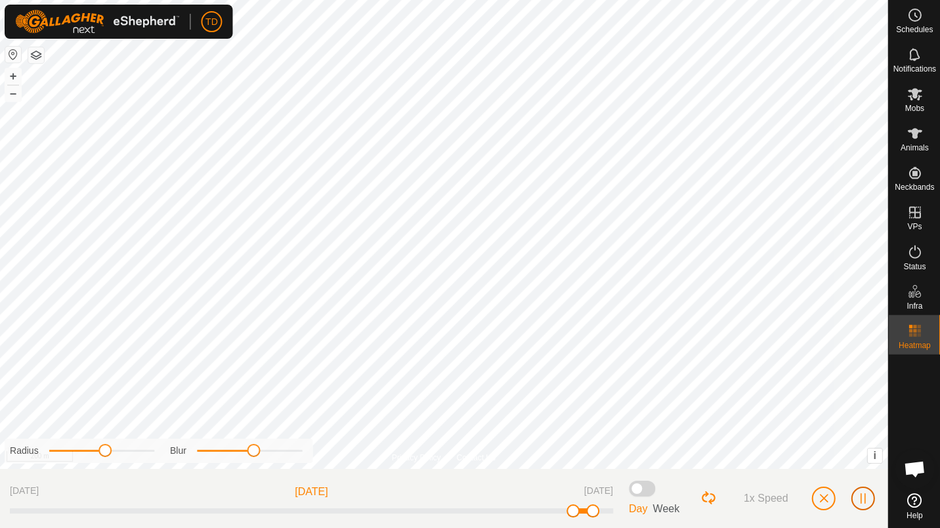
click at [864, 497] on span "button" at bounding box center [862, 498] width 11 height 11
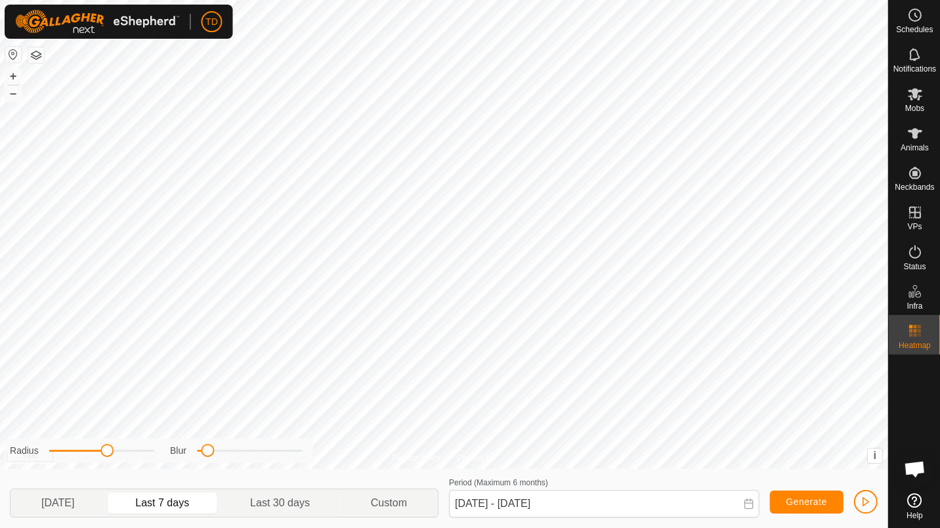
click at [919, 145] on span "Animals" at bounding box center [914, 148] width 28 height 8
